Goal: Feedback & Contribution: Contribute content

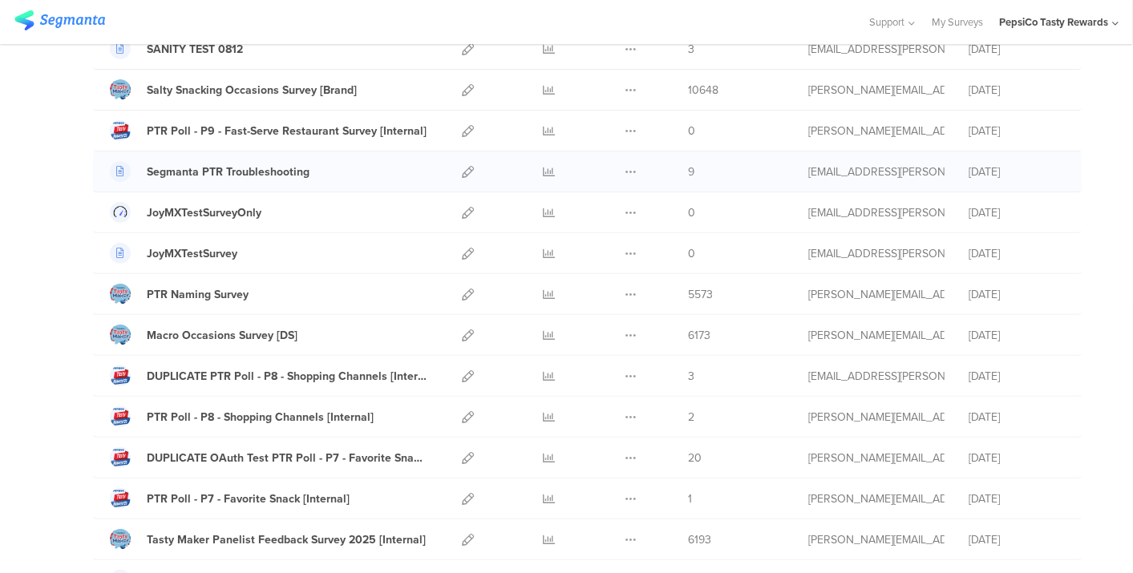
scroll to position [356, 0]
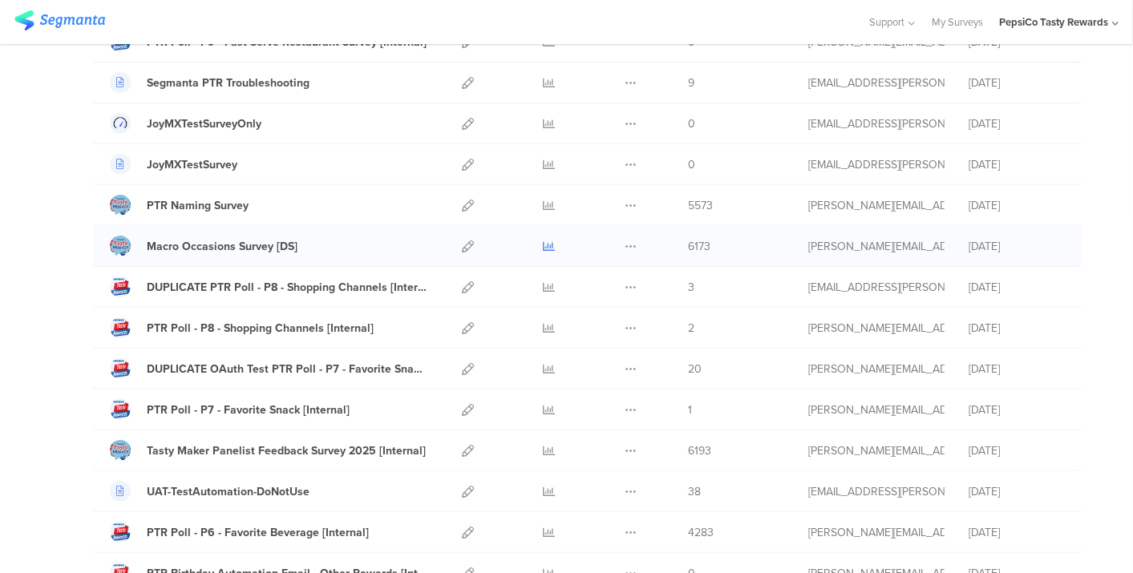
click at [543, 240] on icon at bounding box center [549, 246] width 12 height 12
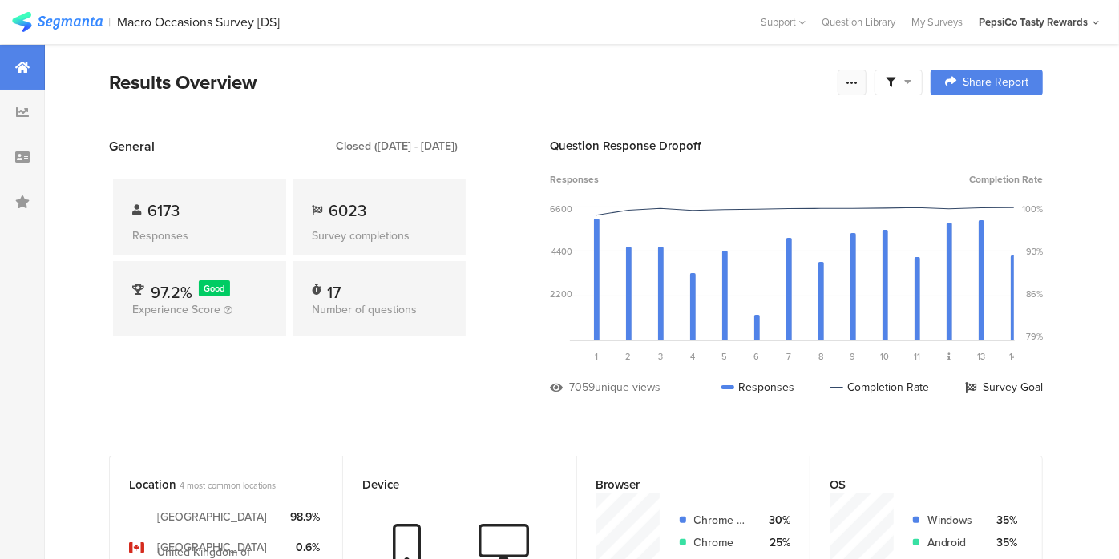
click at [858, 88] on icon at bounding box center [852, 82] width 13 height 13
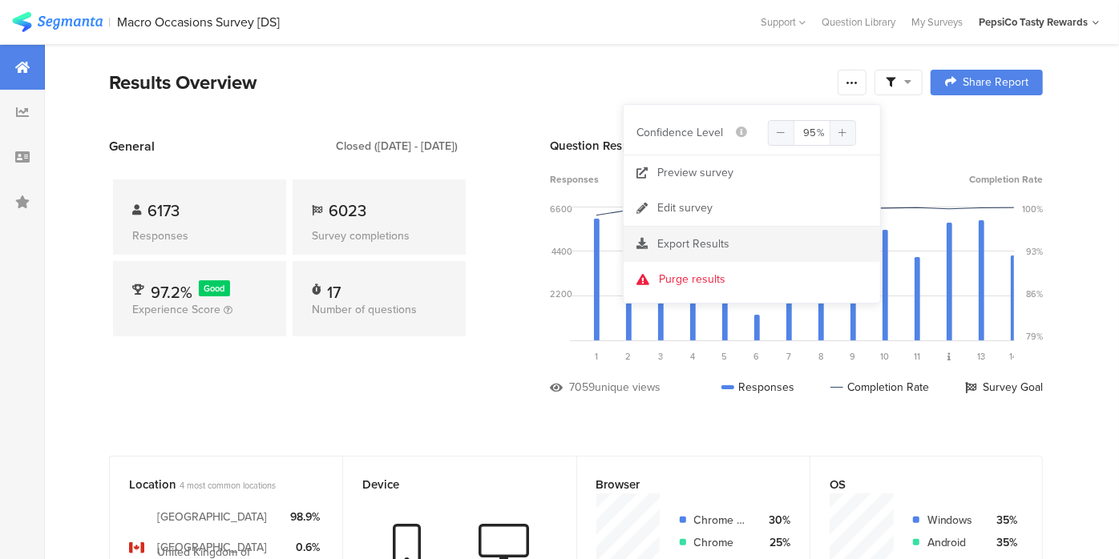
click at [711, 241] on span "Export Results" at bounding box center [693, 244] width 72 height 17
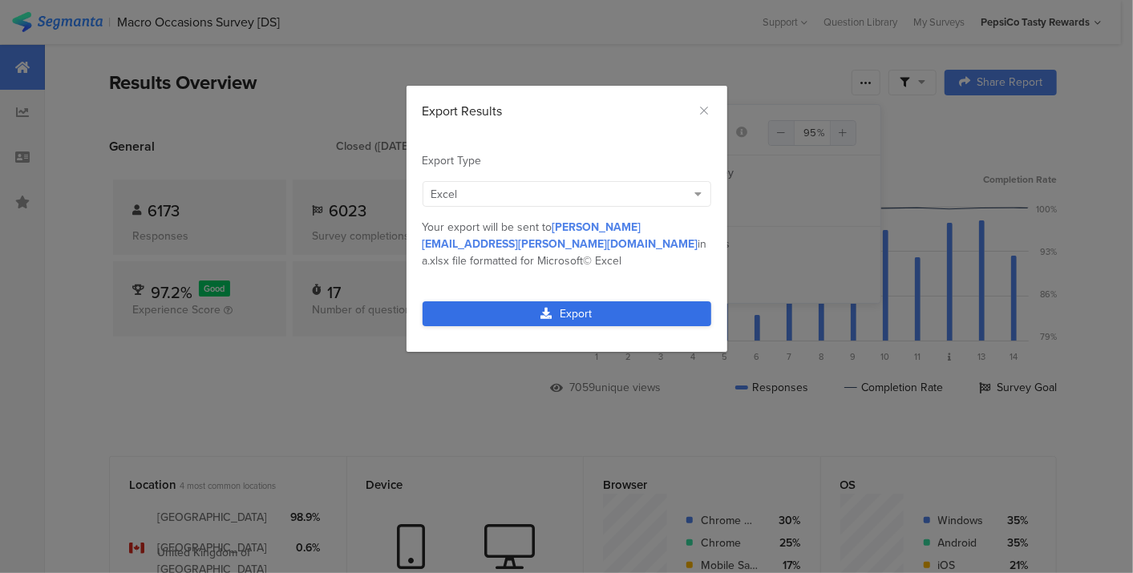
click at [597, 301] on link "Export" at bounding box center [566, 313] width 289 height 25
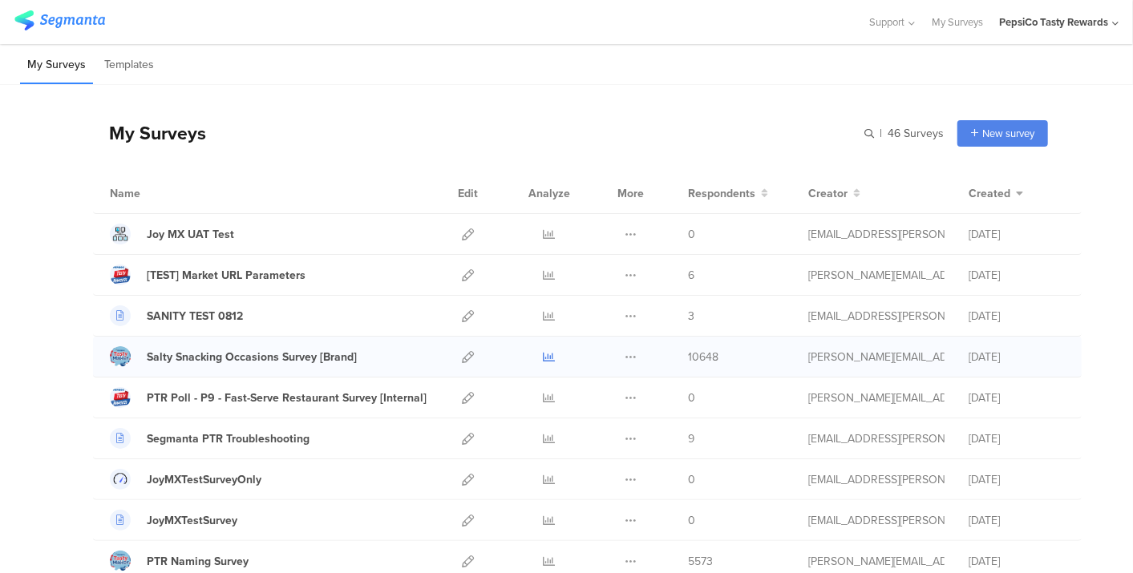
click at [543, 354] on icon at bounding box center [549, 357] width 12 height 12
click at [543, 351] on icon at bounding box center [549, 357] width 12 height 12
click at [462, 356] on icon at bounding box center [468, 357] width 12 height 12
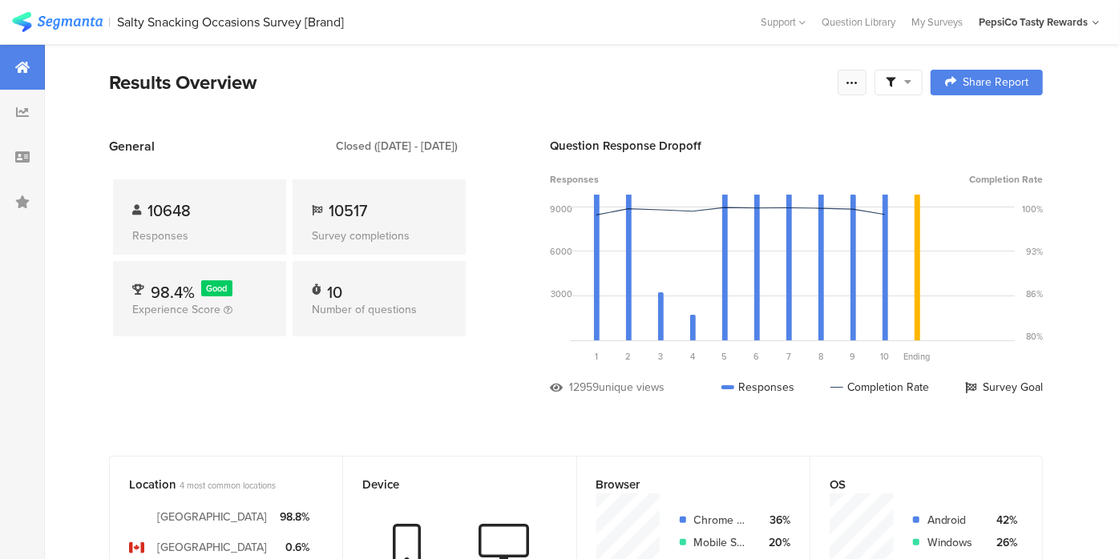
click at [857, 82] on div at bounding box center [852, 83] width 29 height 26
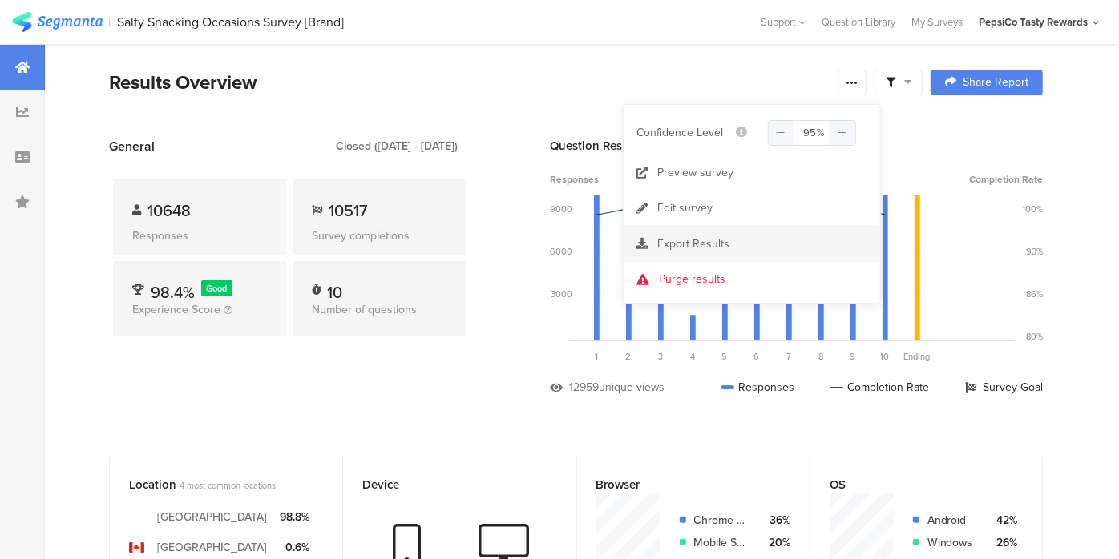
click at [769, 240] on div "Export Results" at bounding box center [752, 244] width 256 height 16
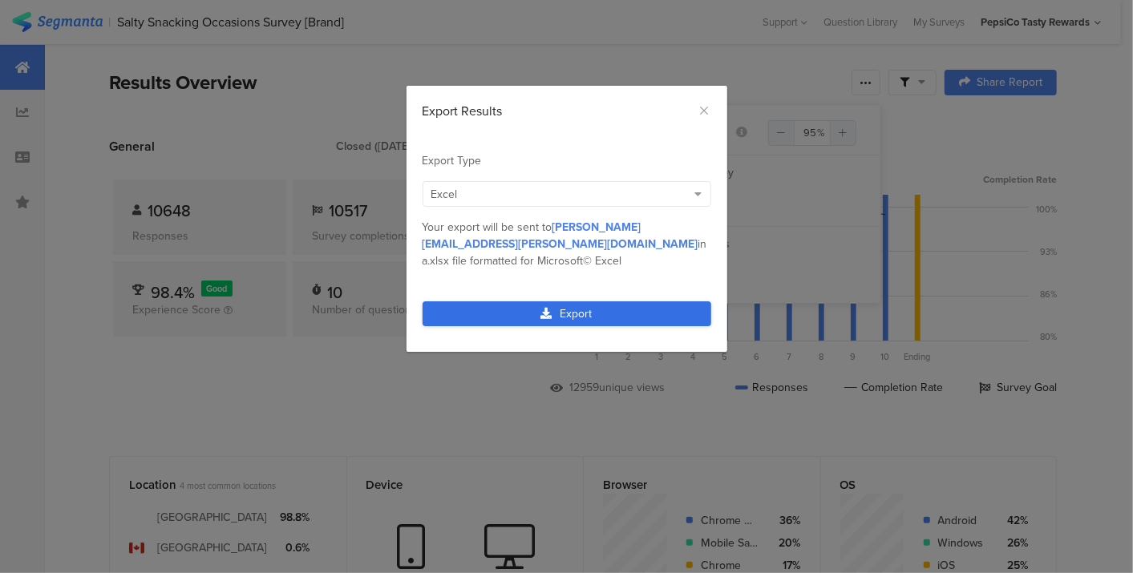
click at [632, 301] on link "Export" at bounding box center [566, 313] width 289 height 25
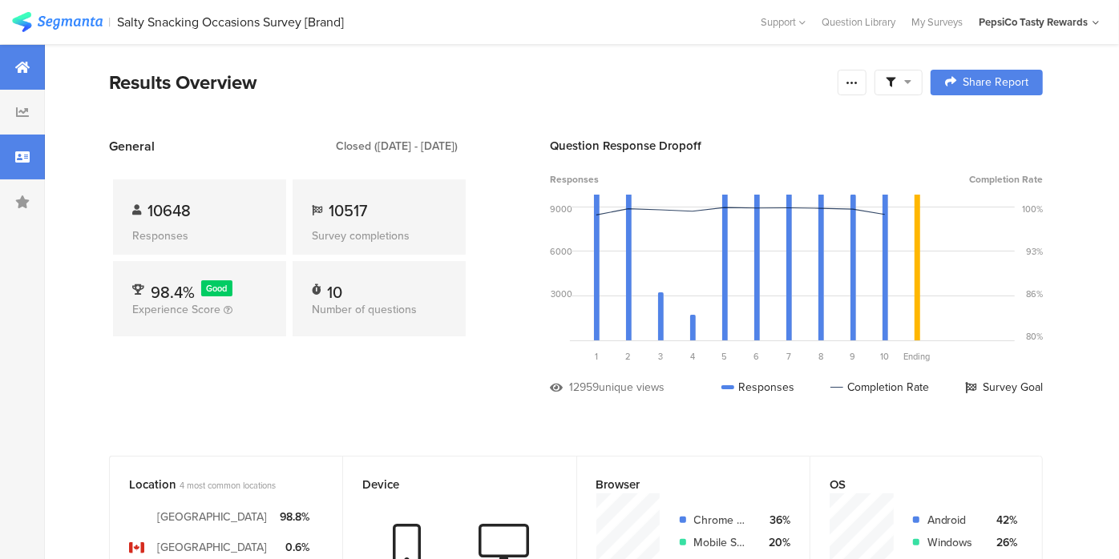
click at [4, 159] on div at bounding box center [22, 157] width 45 height 45
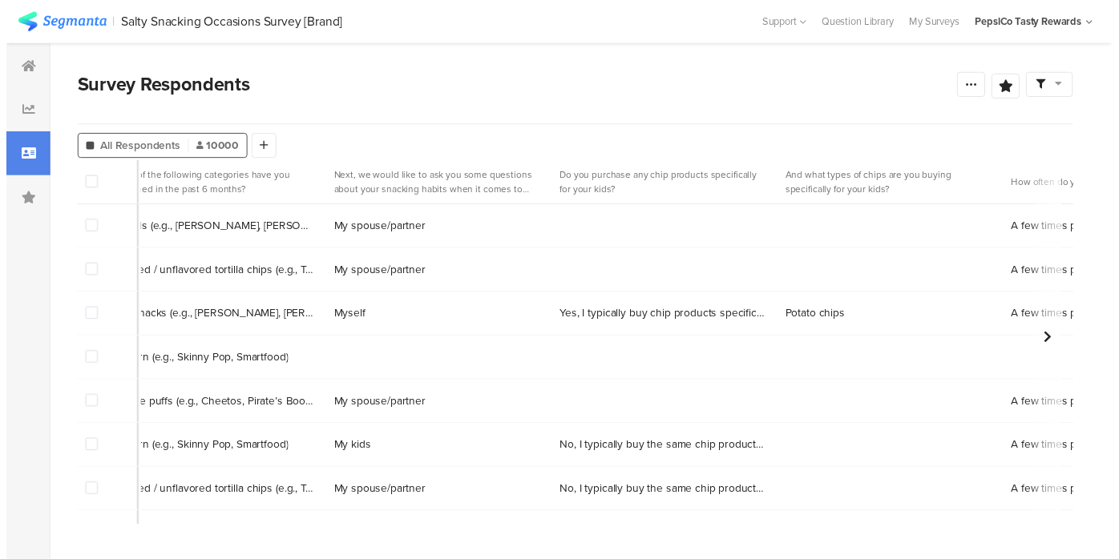
scroll to position [0, 2491]
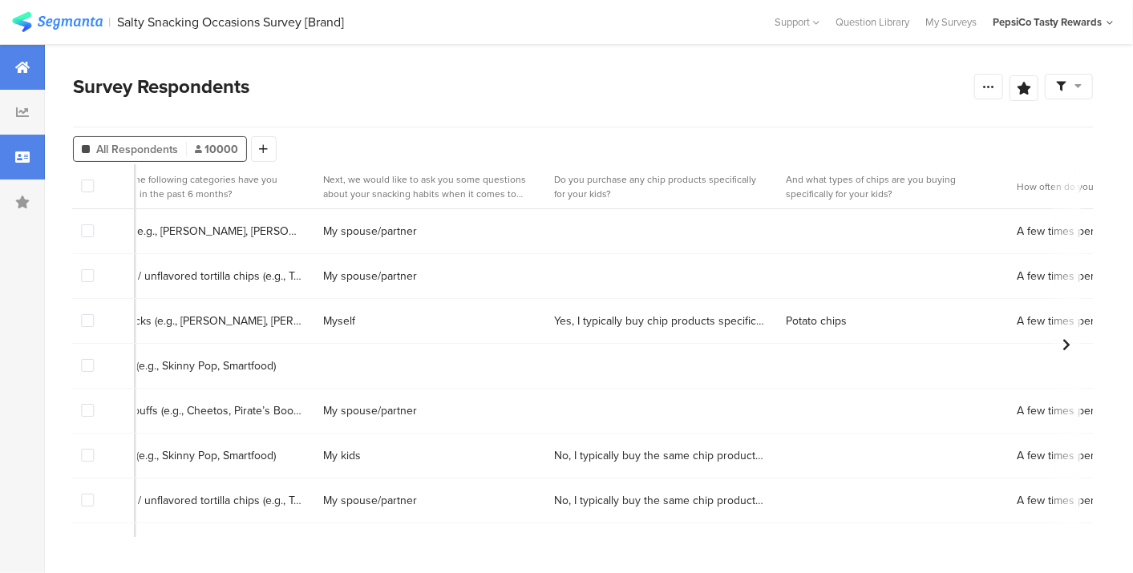
click at [30, 73] on div at bounding box center [22, 67] width 45 height 45
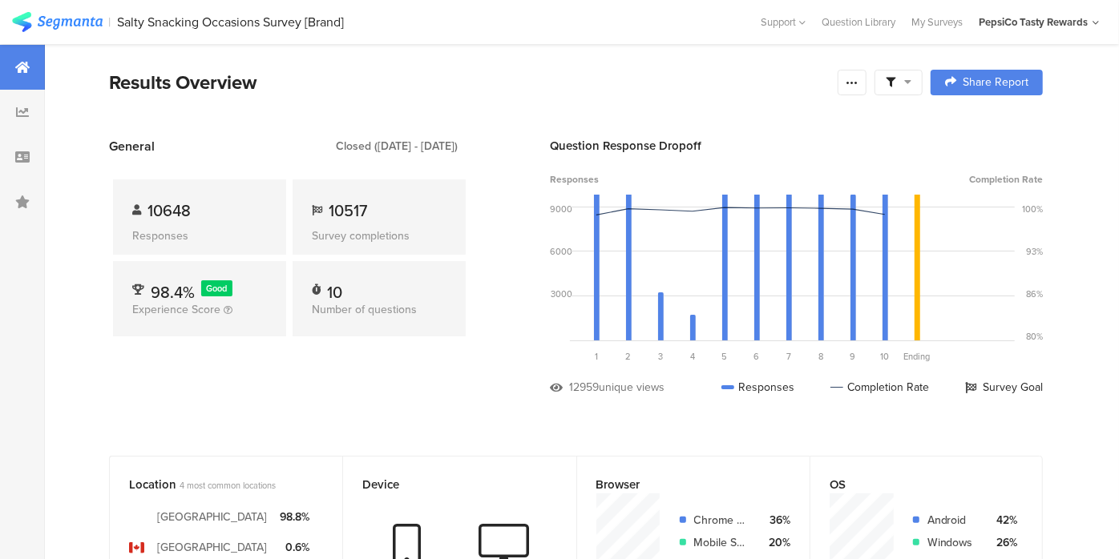
click at [30, 73] on div at bounding box center [22, 67] width 45 height 45
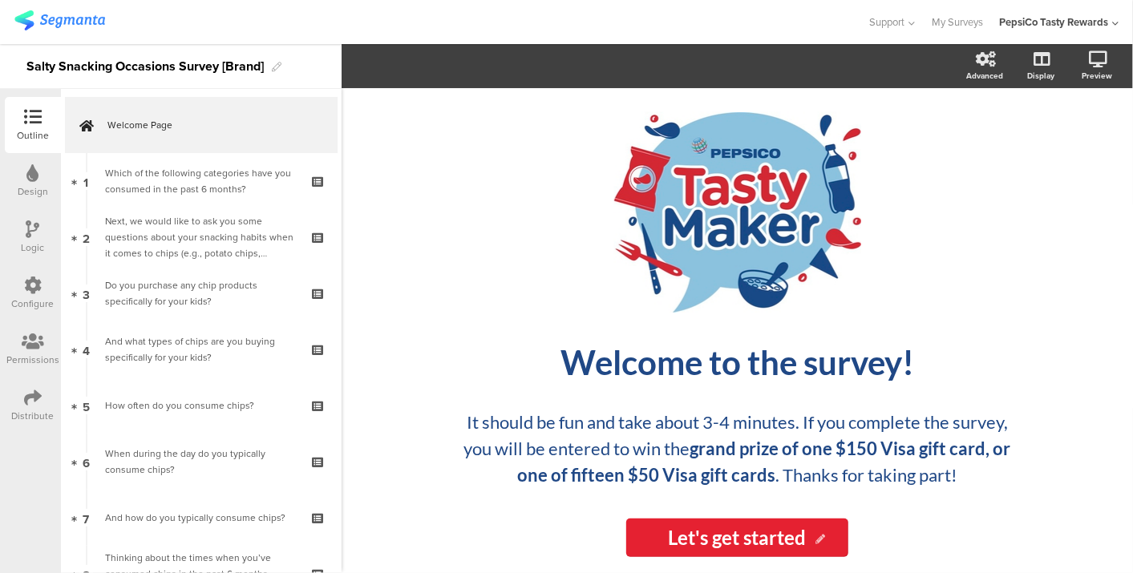
click at [30, 394] on icon at bounding box center [33, 398] width 18 height 18
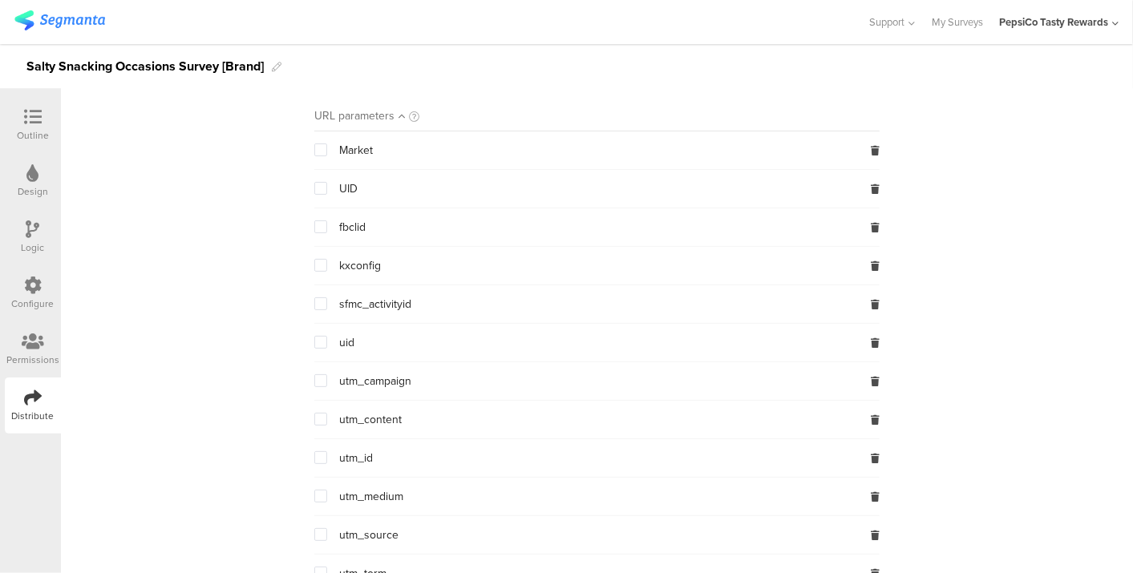
scroll to position [192, 0]
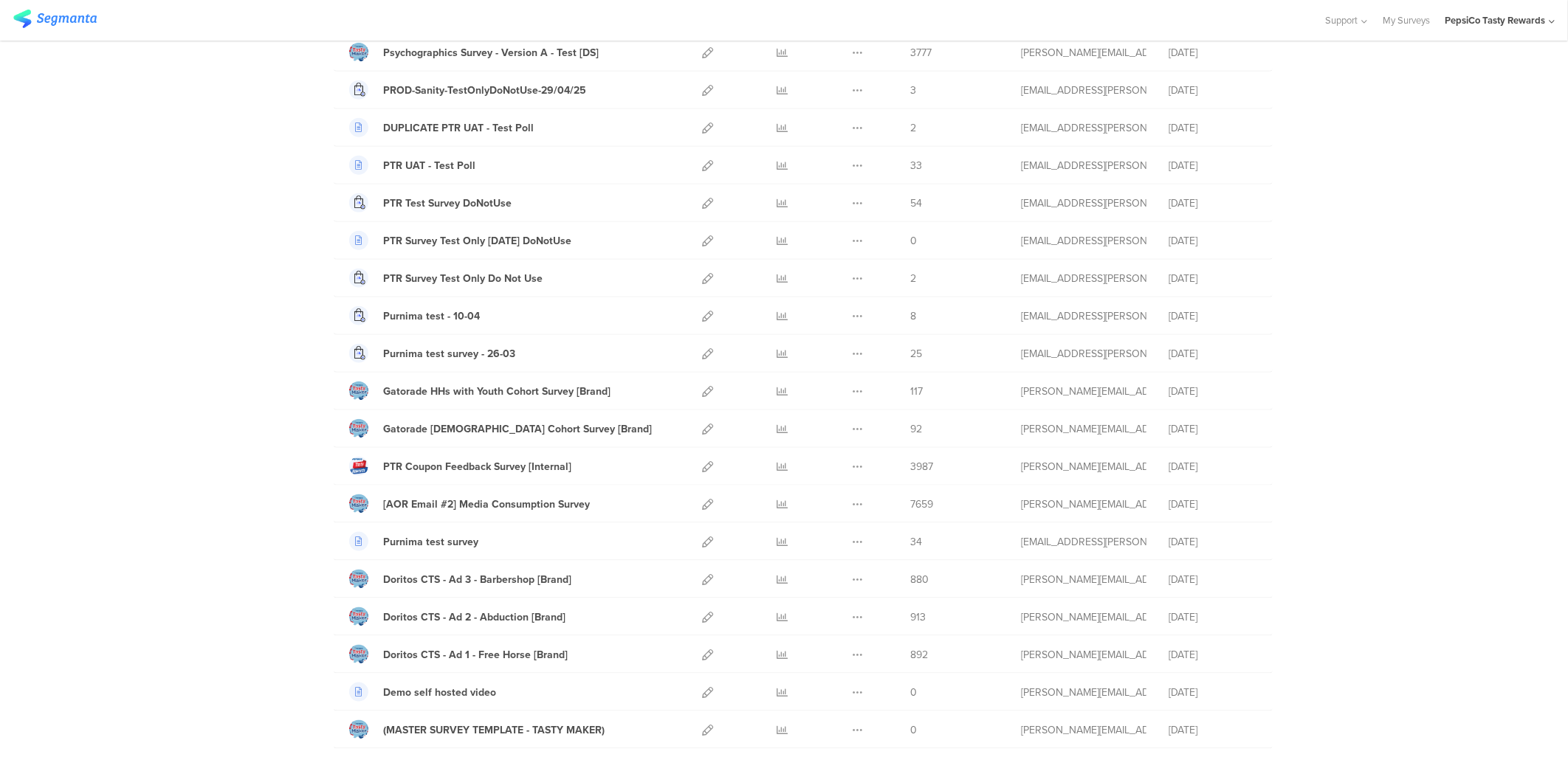
scroll to position [880, 0]
click at [702, 527] on icon at bounding box center [708, 653] width 11 height 11
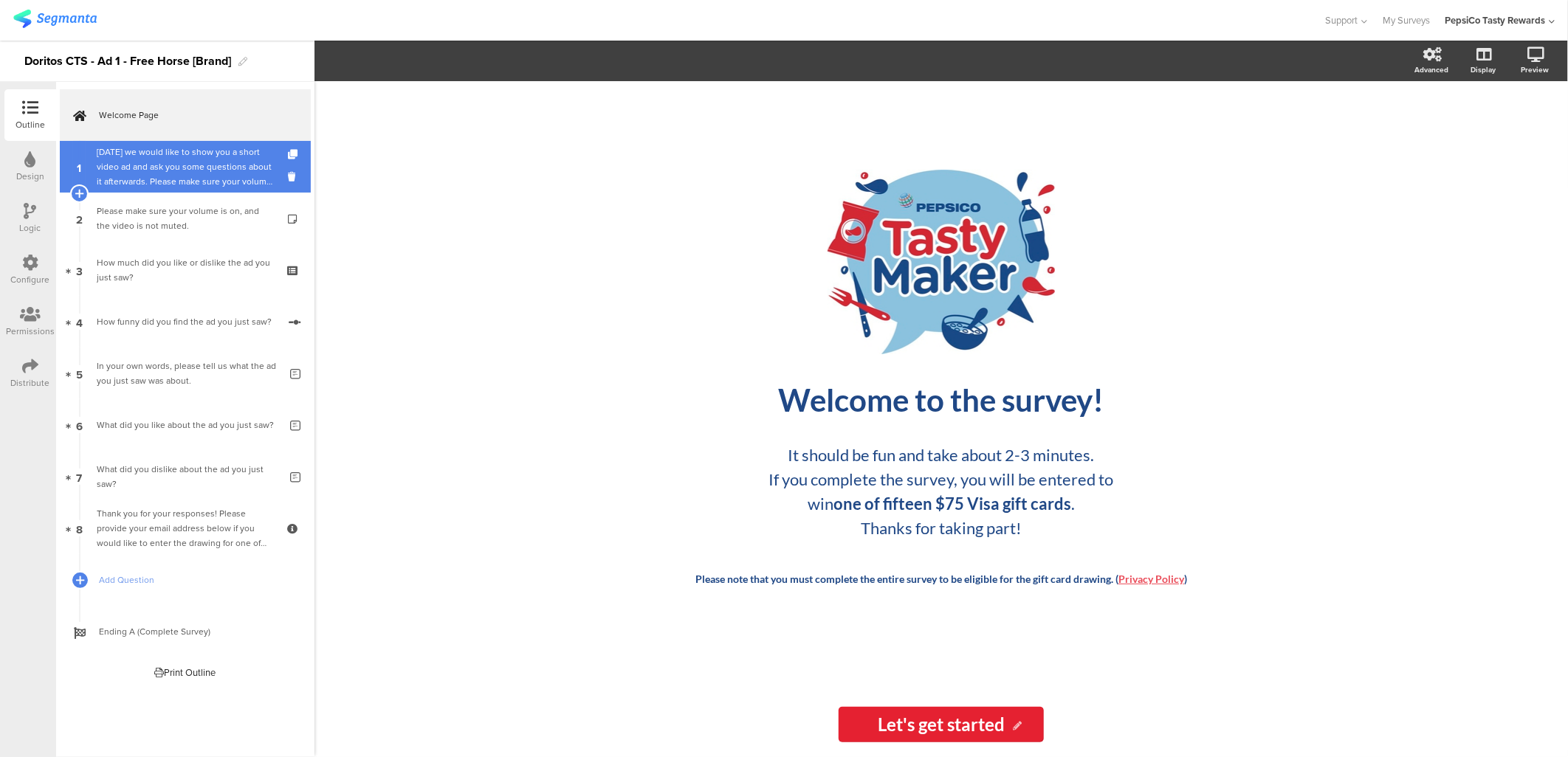
click at [180, 165] on div "[DATE] we would like to show you a short video ad and ask you some questions ab…" at bounding box center [185, 167] width 177 height 44
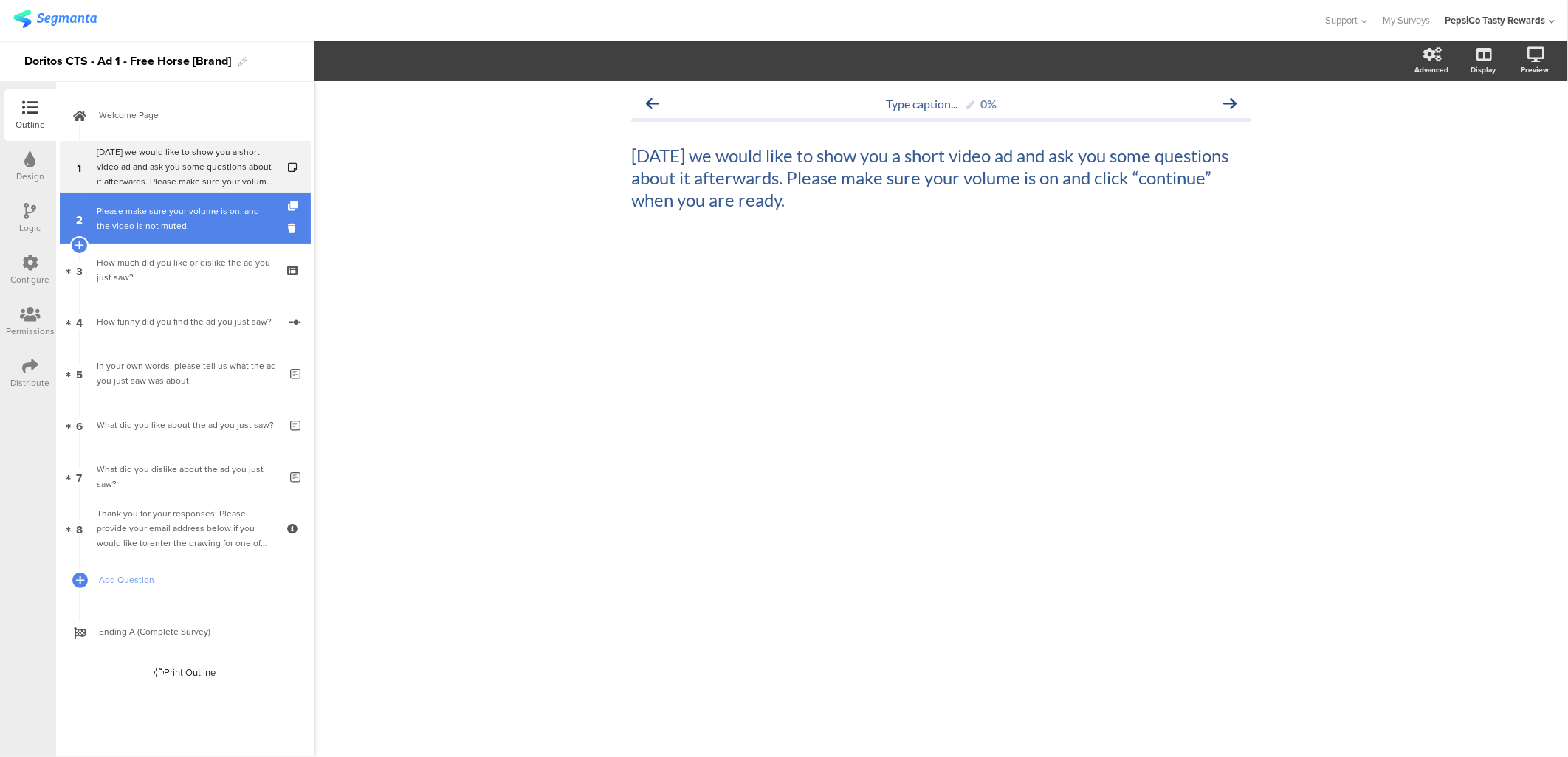
click at [164, 214] on div "Please make sure your volume is on, and the video is not muted." at bounding box center [185, 218] width 177 height 29
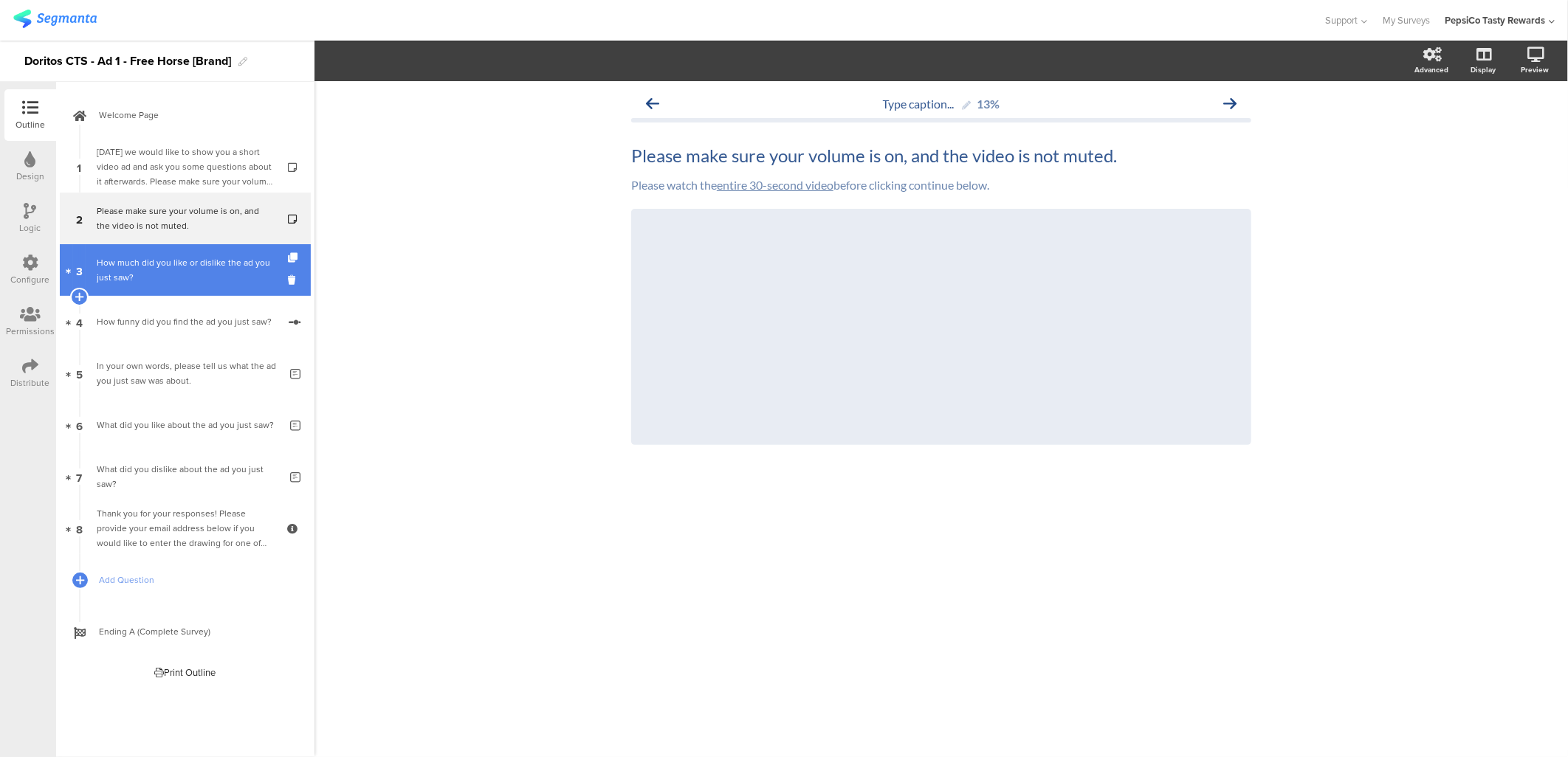
click at [170, 285] on link "3 How much did you like or dislike the ad you just saw?" at bounding box center [185, 270] width 252 height 52
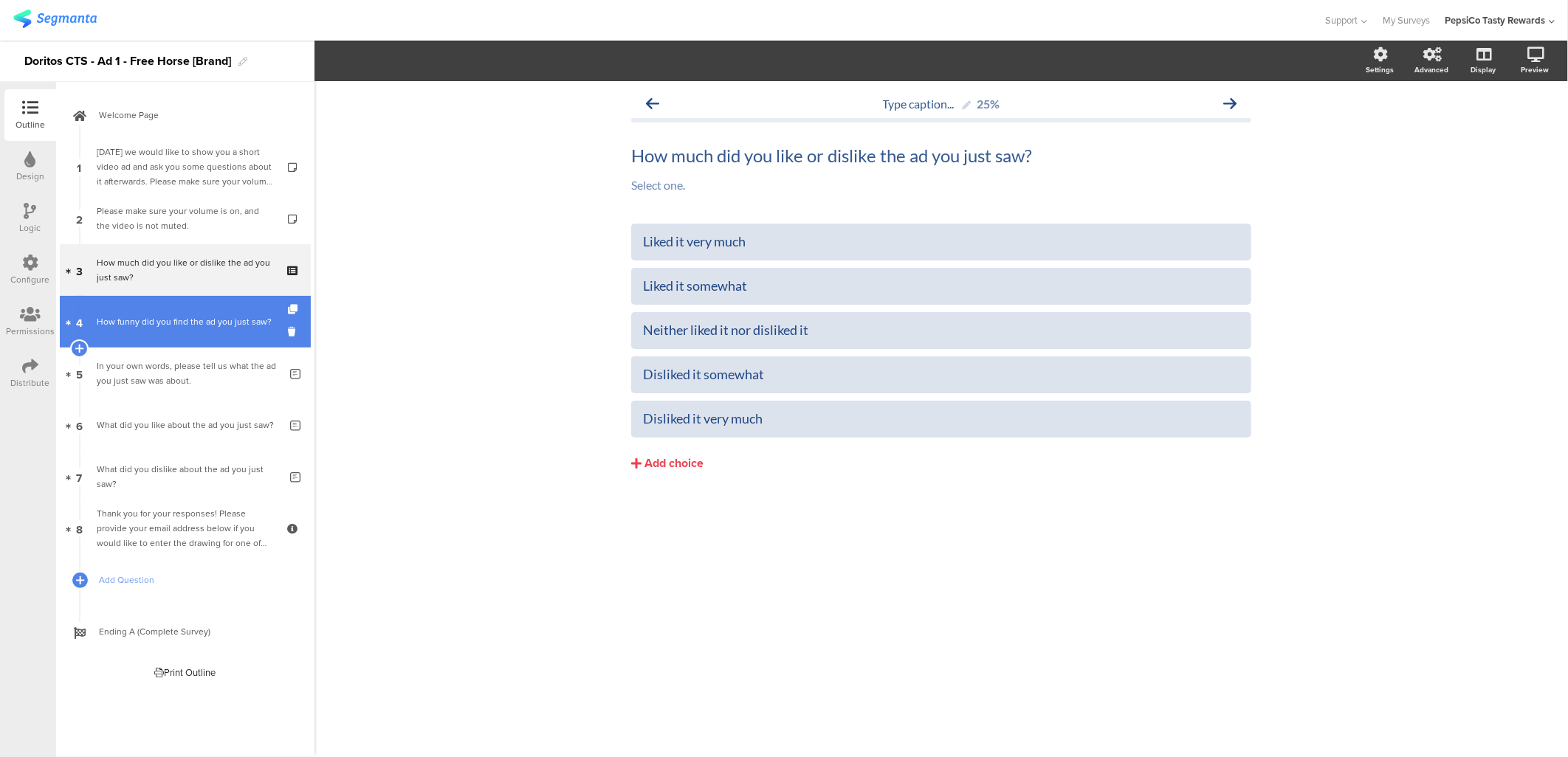
click at [208, 342] on link "4 How funny did you find the ad you just saw?" at bounding box center [185, 321] width 252 height 52
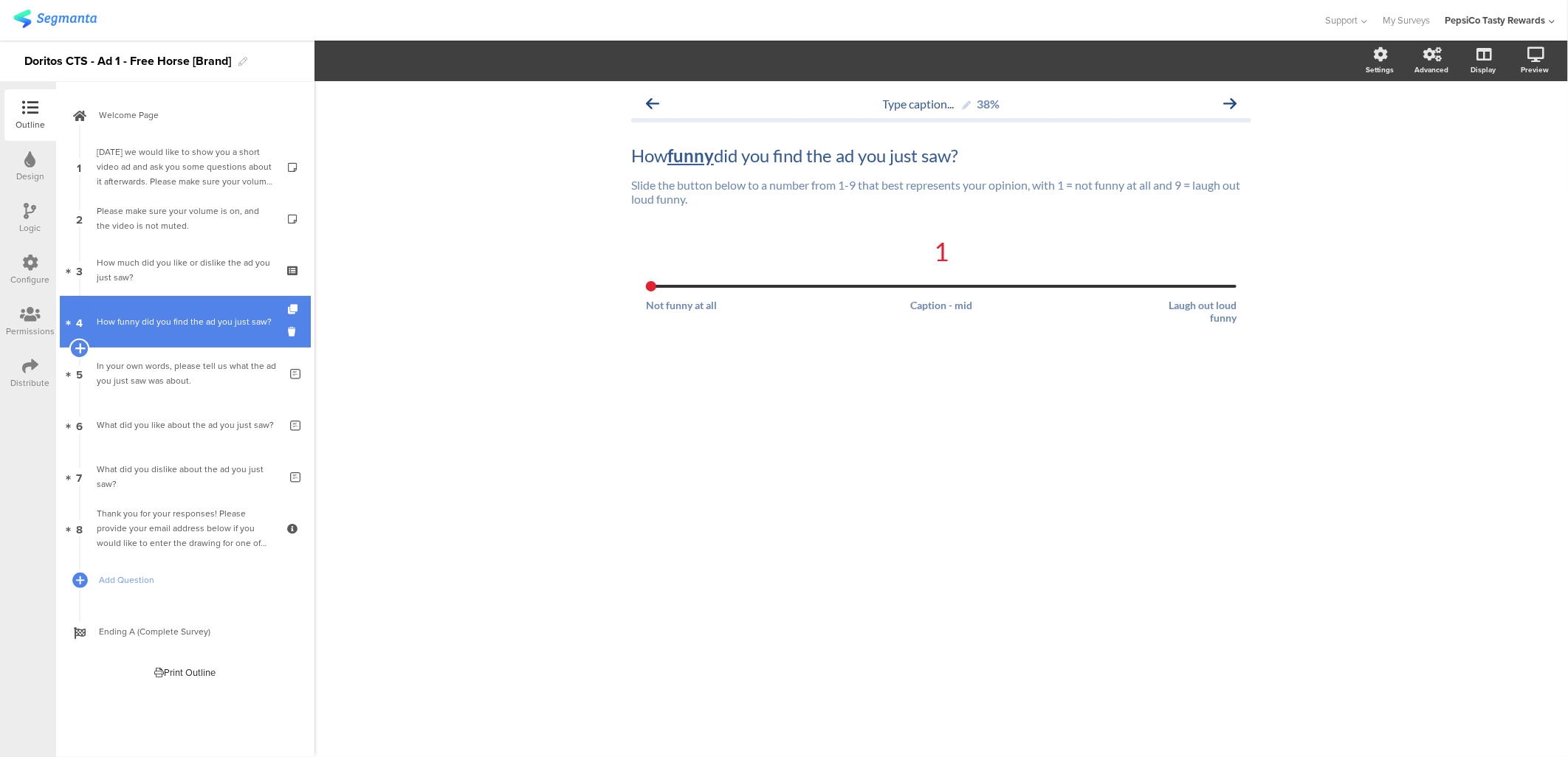
click at [76, 351] on icon at bounding box center [79, 348] width 9 height 13
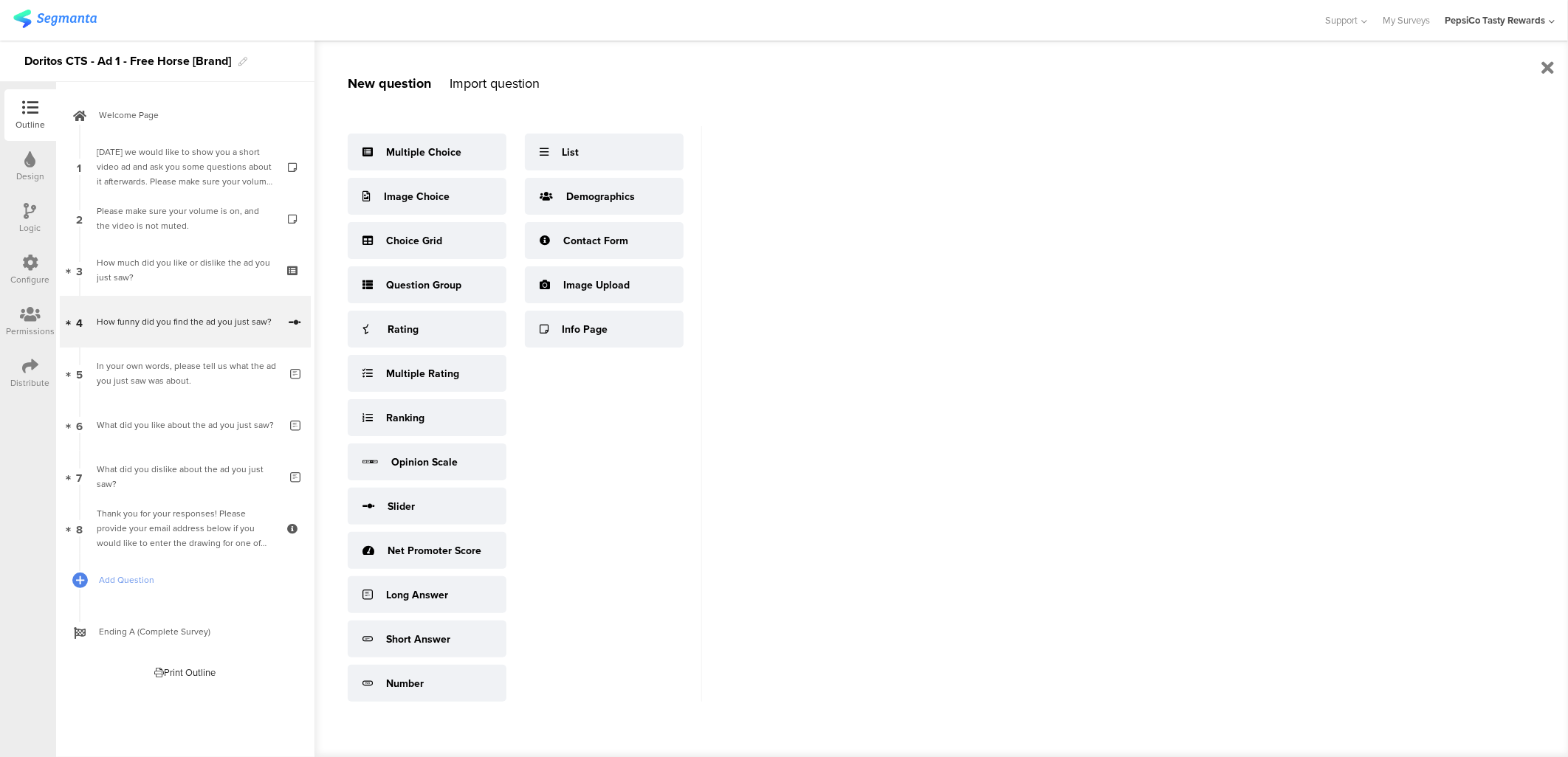
click at [20, 107] on div at bounding box center [30, 109] width 29 height 18
drag, startPoint x: 1538, startPoint y: 60, endPoint x: 1545, endPoint y: 66, distance: 9.2
click at [1545, 66] on div "New question Import question Multiple Choice Image Choice Choice Grid Question …" at bounding box center [942, 399] width 1255 height 716
copy div "New question Import question"
click at [1545, 66] on icon at bounding box center [1549, 67] width 13 height 17
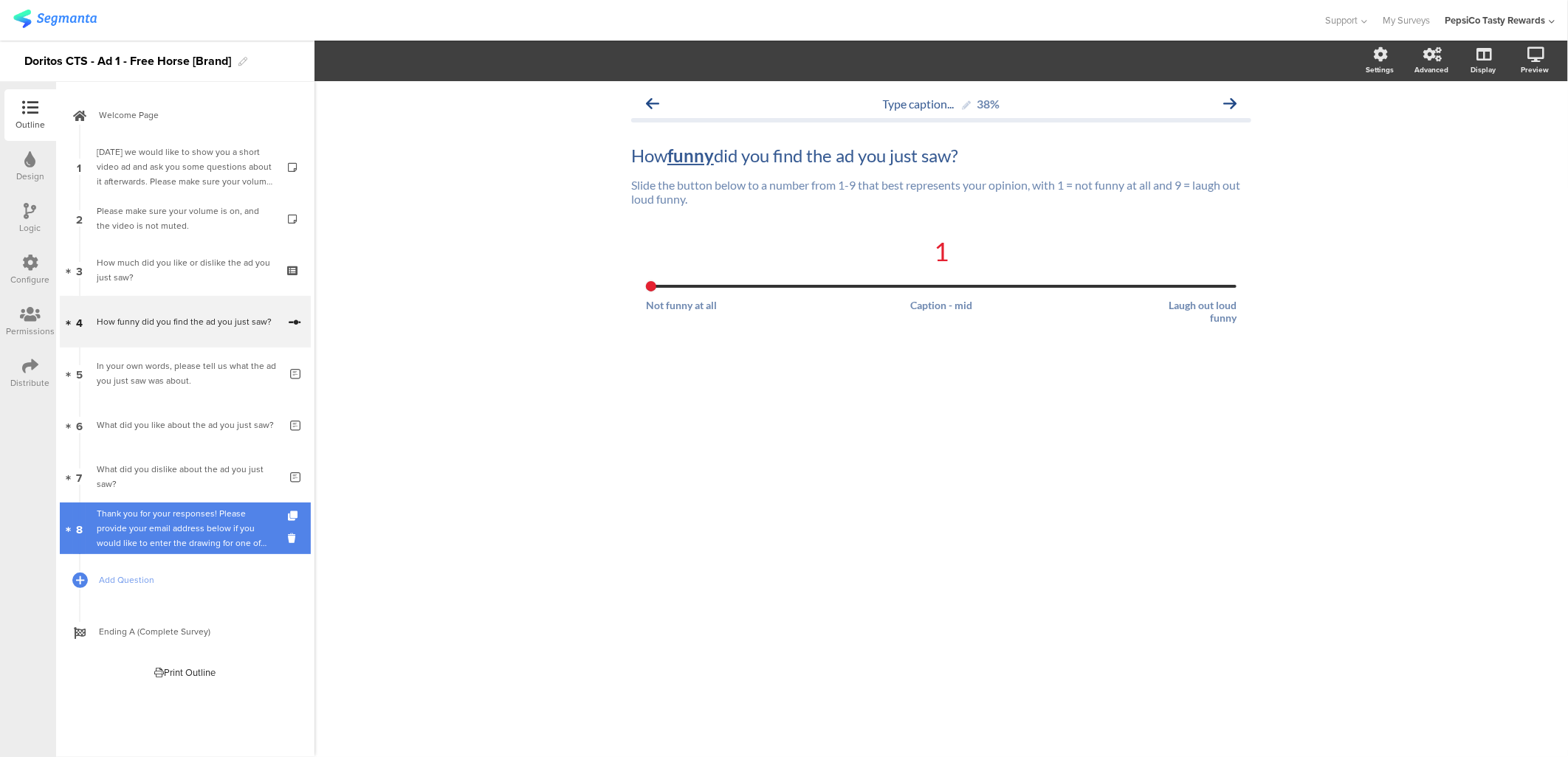
click at [129, 542] on div "Thank you for your responses! Please provide your email address below if you wo…" at bounding box center [185, 529] width 177 height 44
